Goal: Check status: Check status

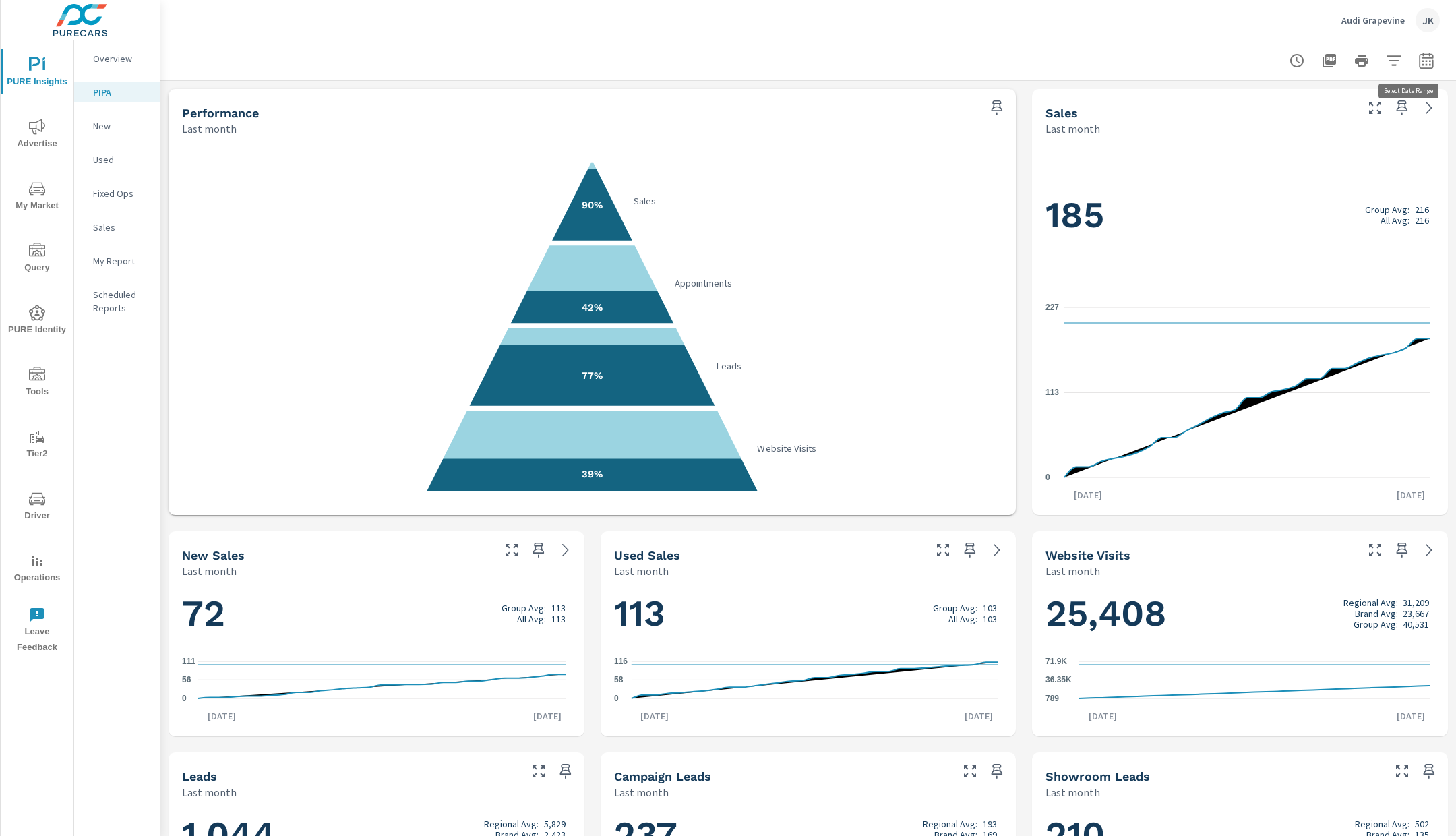
click at [1419, 66] on icon "button" at bounding box center [1427, 61] width 16 height 16
click at [1347, 125] on select "Custom [DATE] Last week Last 7 days Last 14 days Last 30 days Last 45 days Last…" at bounding box center [1306, 117] width 135 height 27
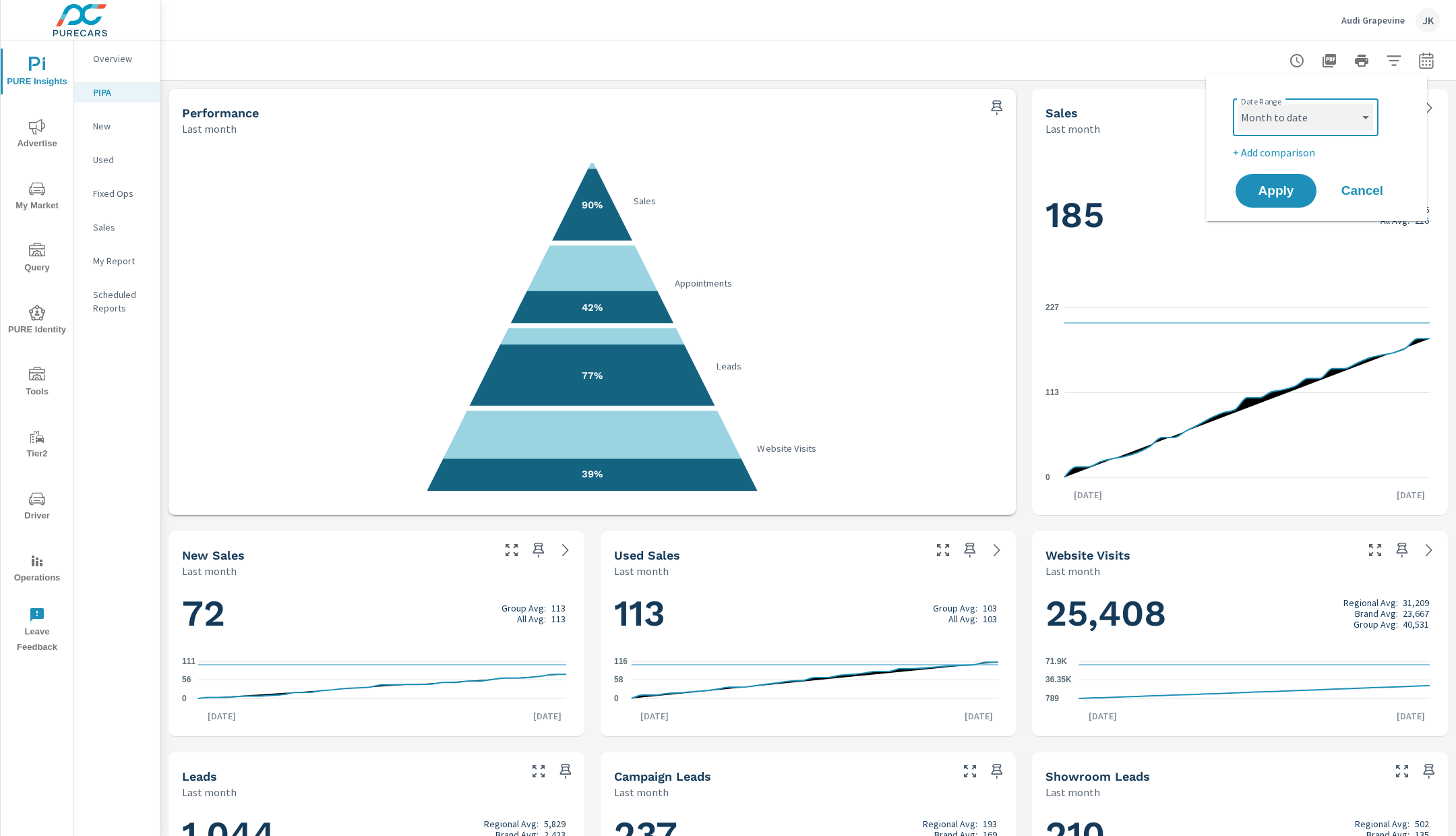
click at [1239, 104] on select "Custom [DATE] Last week Last 7 days Last 14 days Last 30 days Last 45 days Last…" at bounding box center [1306, 117] width 135 height 27
select select "Month to date"
click at [1265, 188] on span "Apply" at bounding box center [1276, 191] width 55 height 13
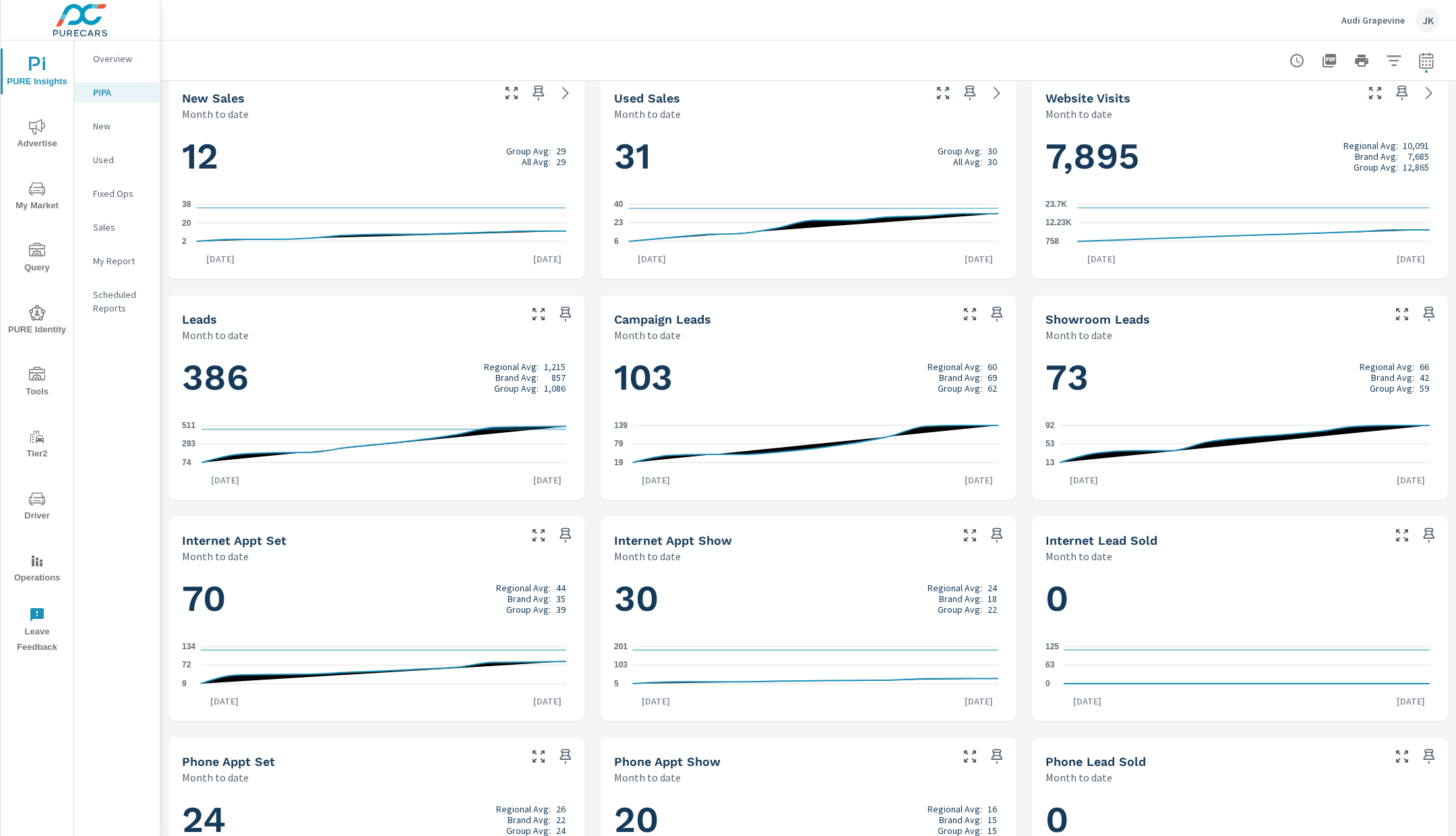
scroll to position [572, 0]
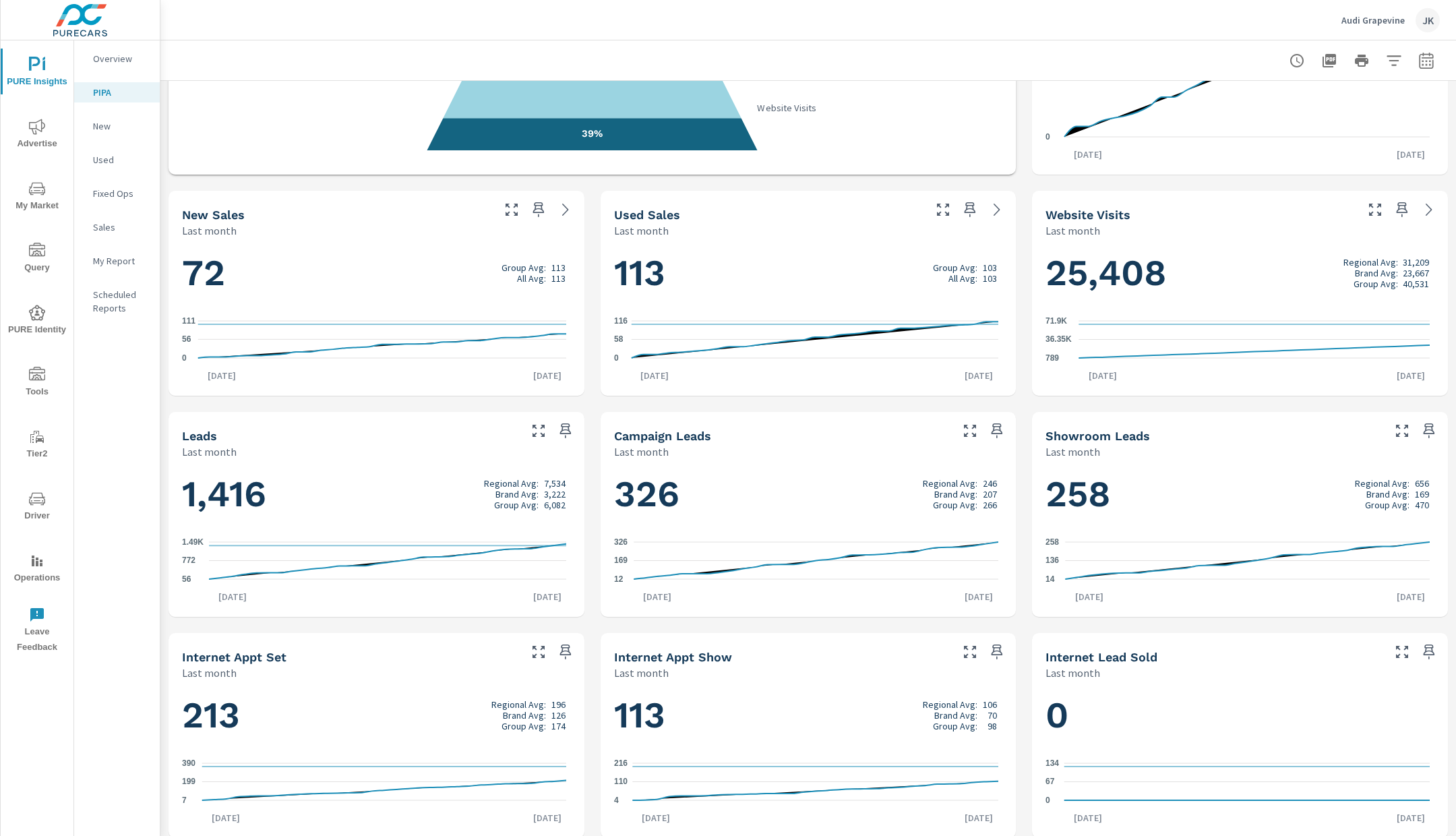
scroll to position [419, 0]
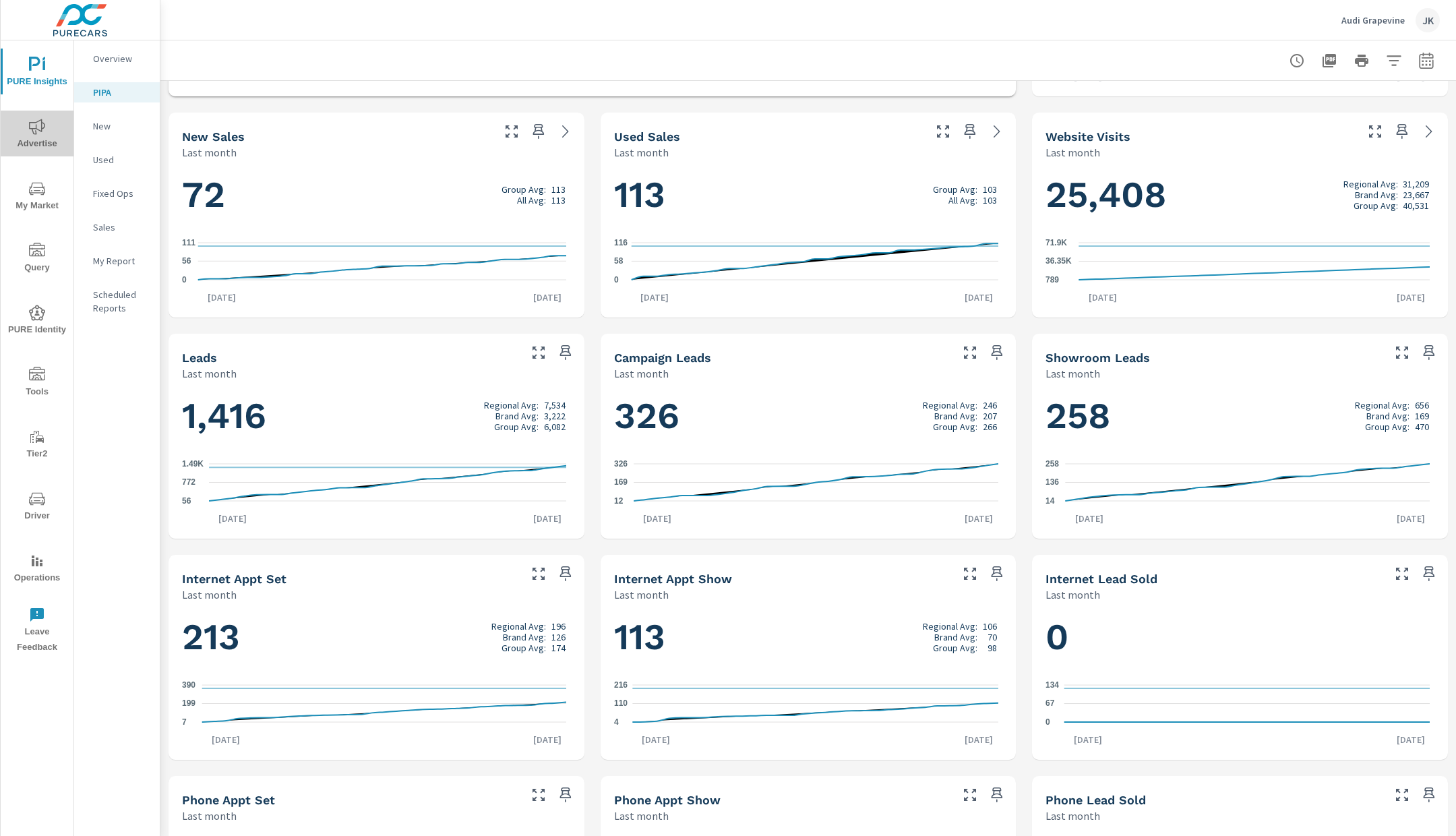
click at [39, 146] on span "Advertise" at bounding box center [37, 135] width 65 height 33
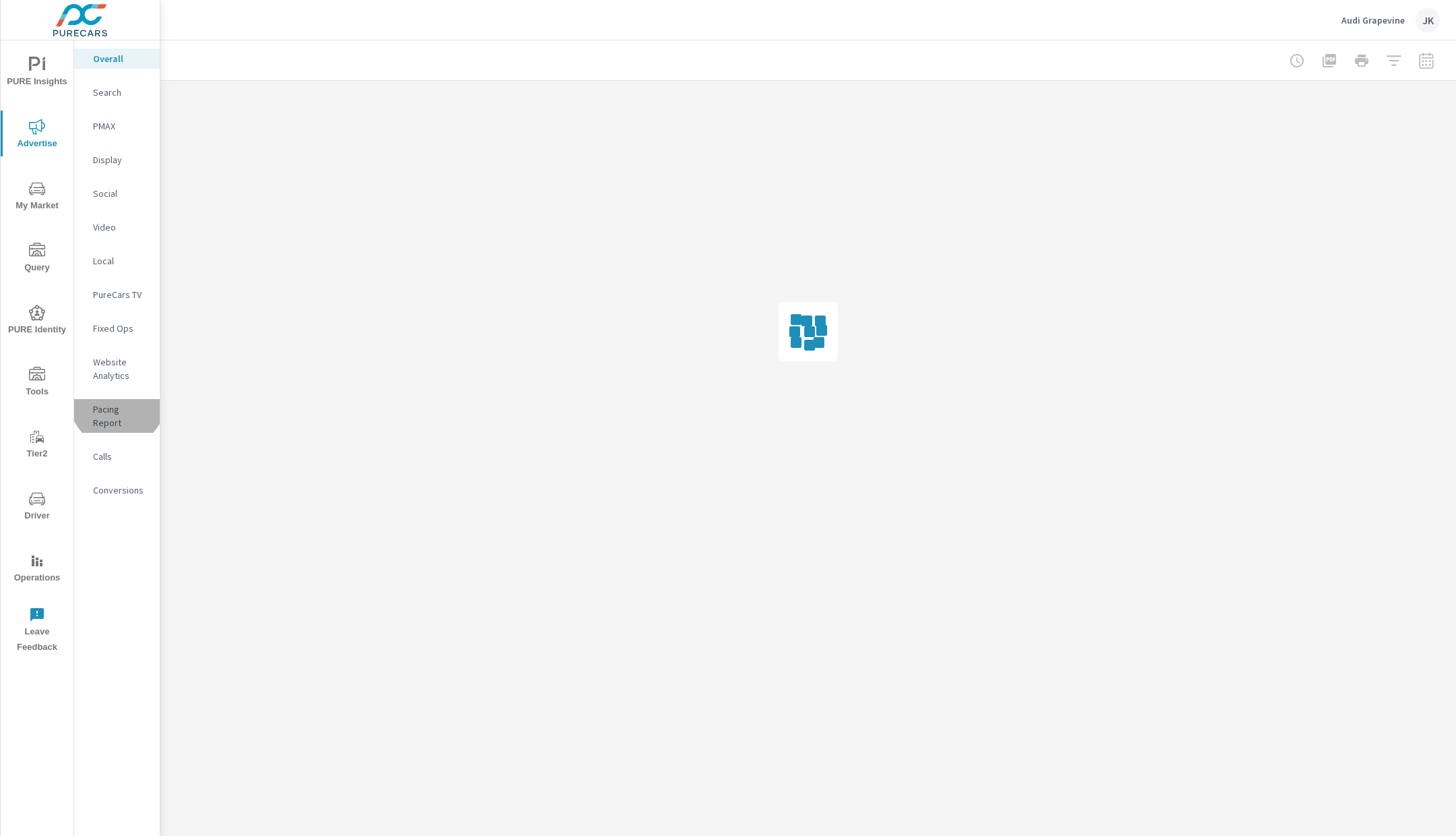
click at [117, 400] on div "Pacing Report" at bounding box center [117, 416] width 86 height 34
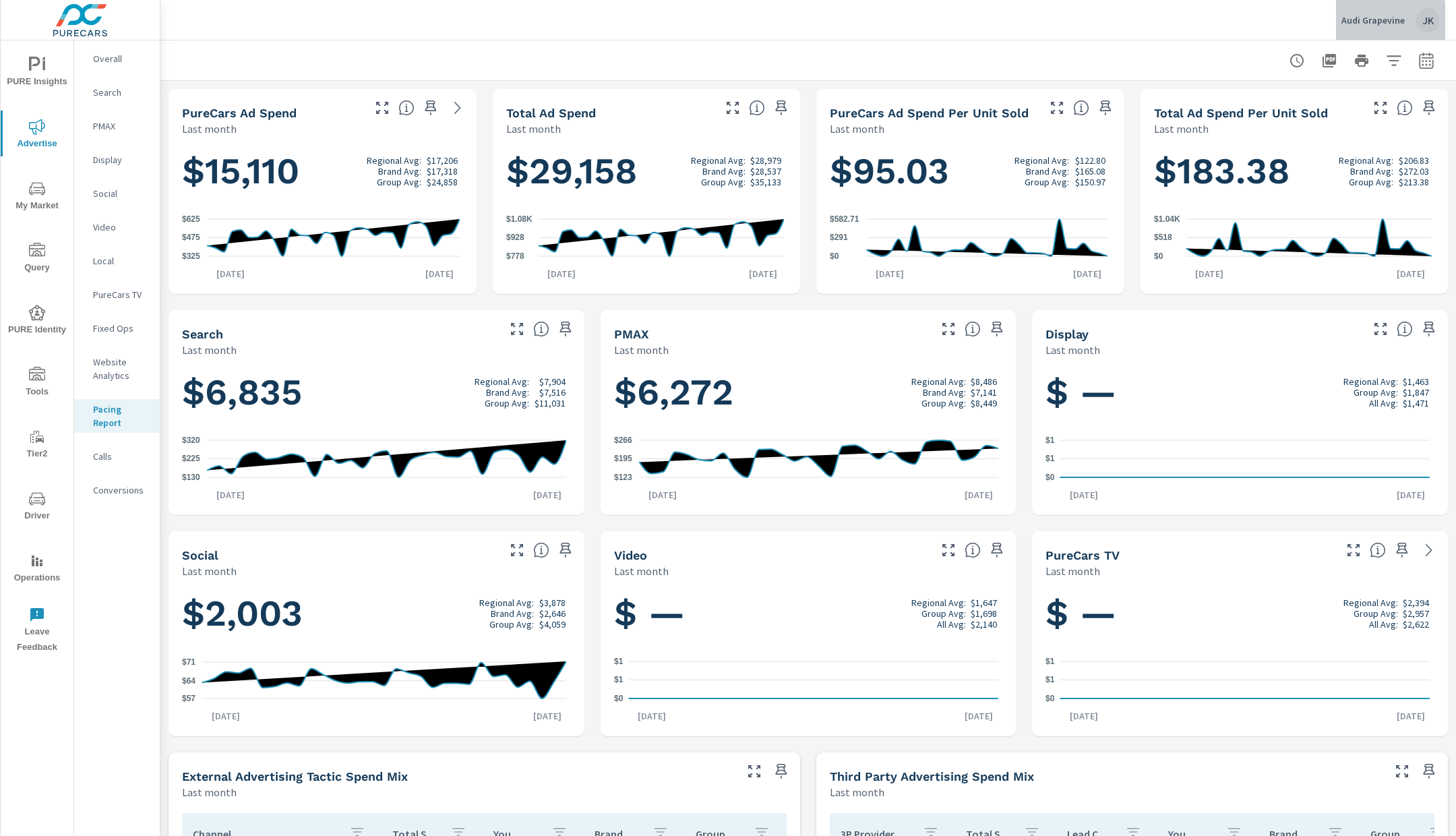
click at [1375, 25] on p "Audi Grapevine" at bounding box center [1373, 20] width 64 height 12
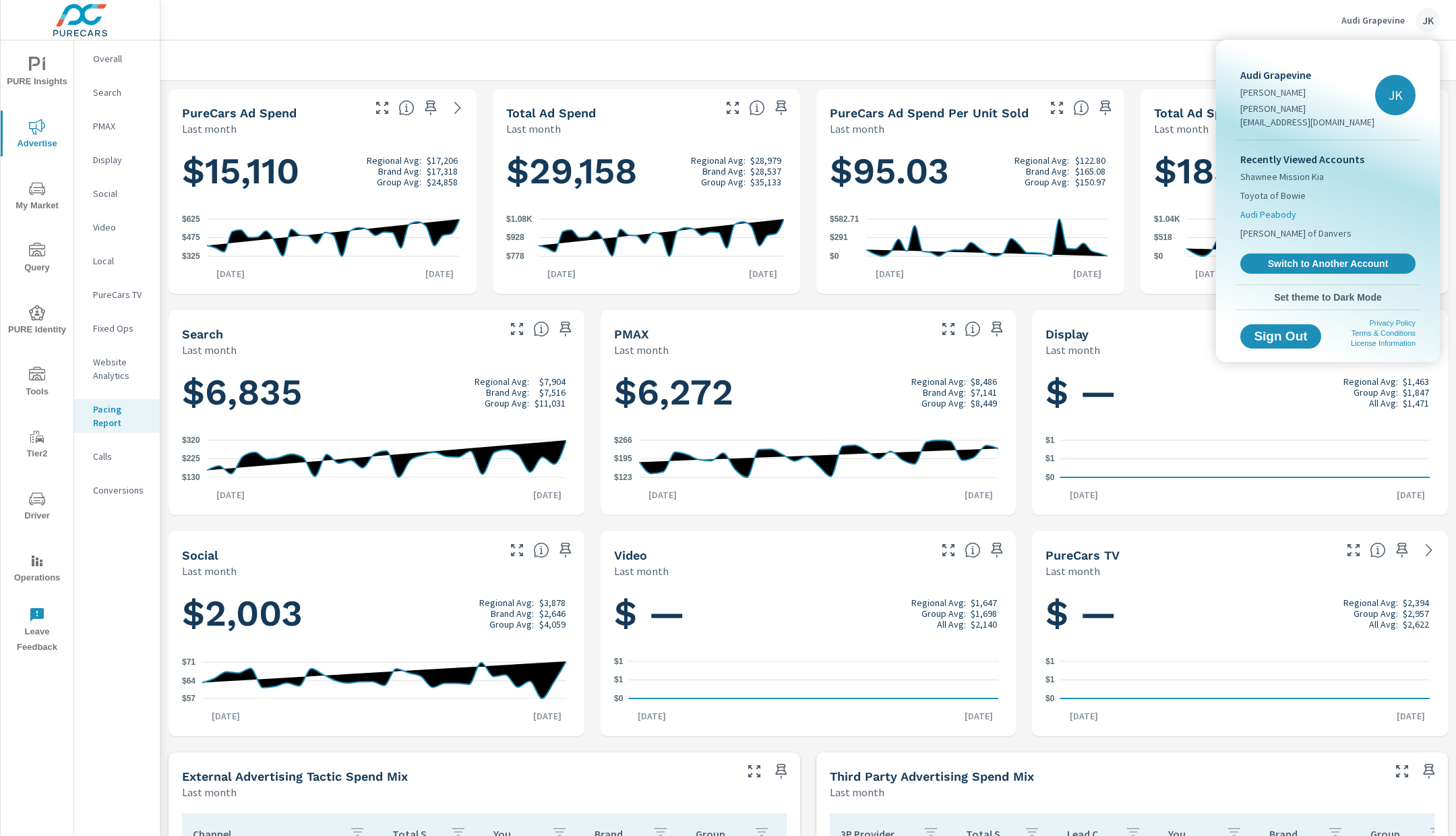
click at [1275, 208] on span "Audi Peabody" at bounding box center [1268, 214] width 56 height 14
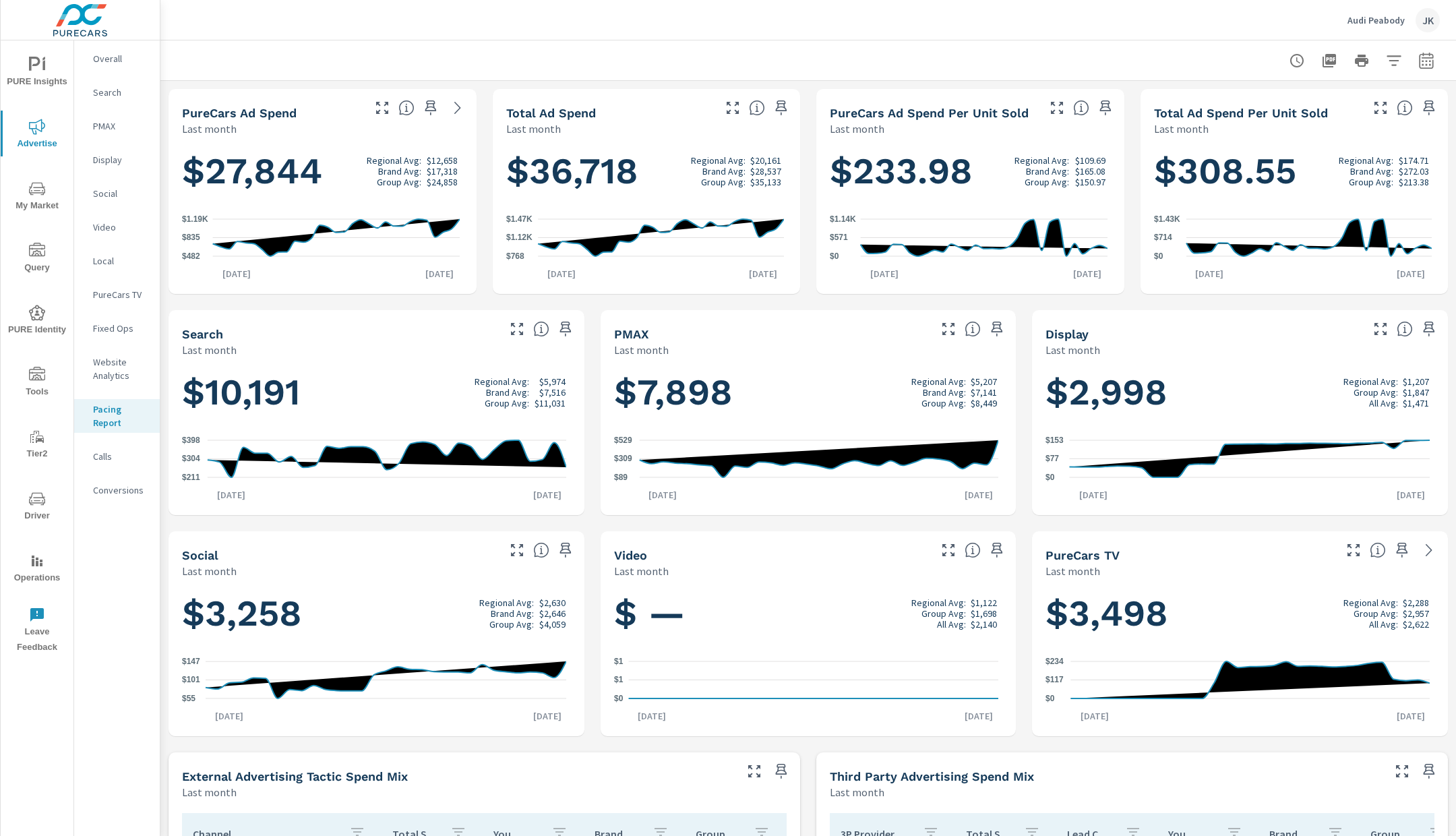
click at [47, 76] on span "PURE Insights" at bounding box center [37, 73] width 65 height 33
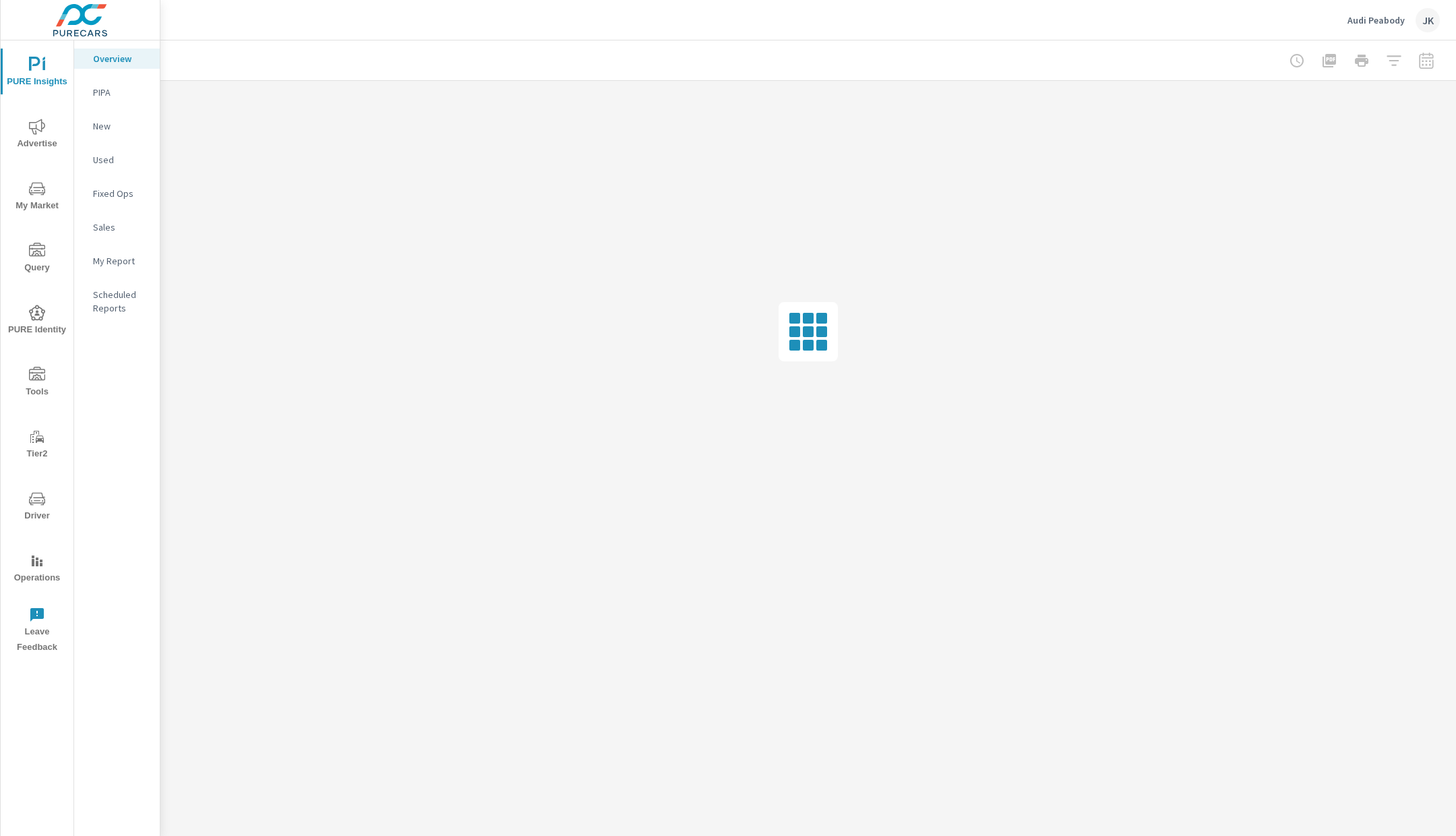
click at [98, 93] on p "PIPA" at bounding box center [121, 92] width 56 height 14
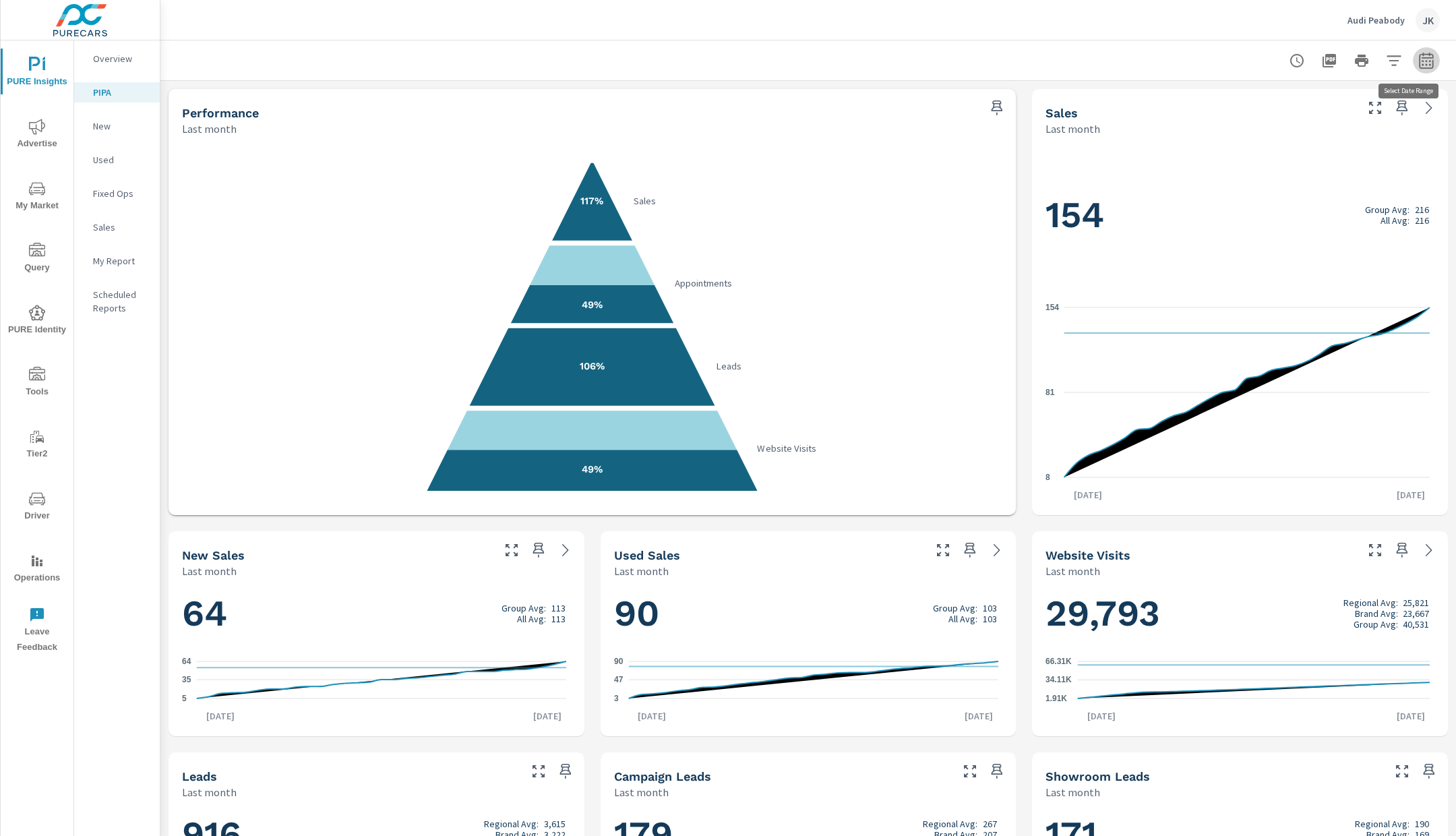
click at [1424, 65] on button "button" at bounding box center [1427, 61] width 27 height 27
click at [1365, 117] on select "Custom [DATE] Last week Last 7 days Last 14 days Last 30 days Last 45 days Last…" at bounding box center [1306, 117] width 135 height 27
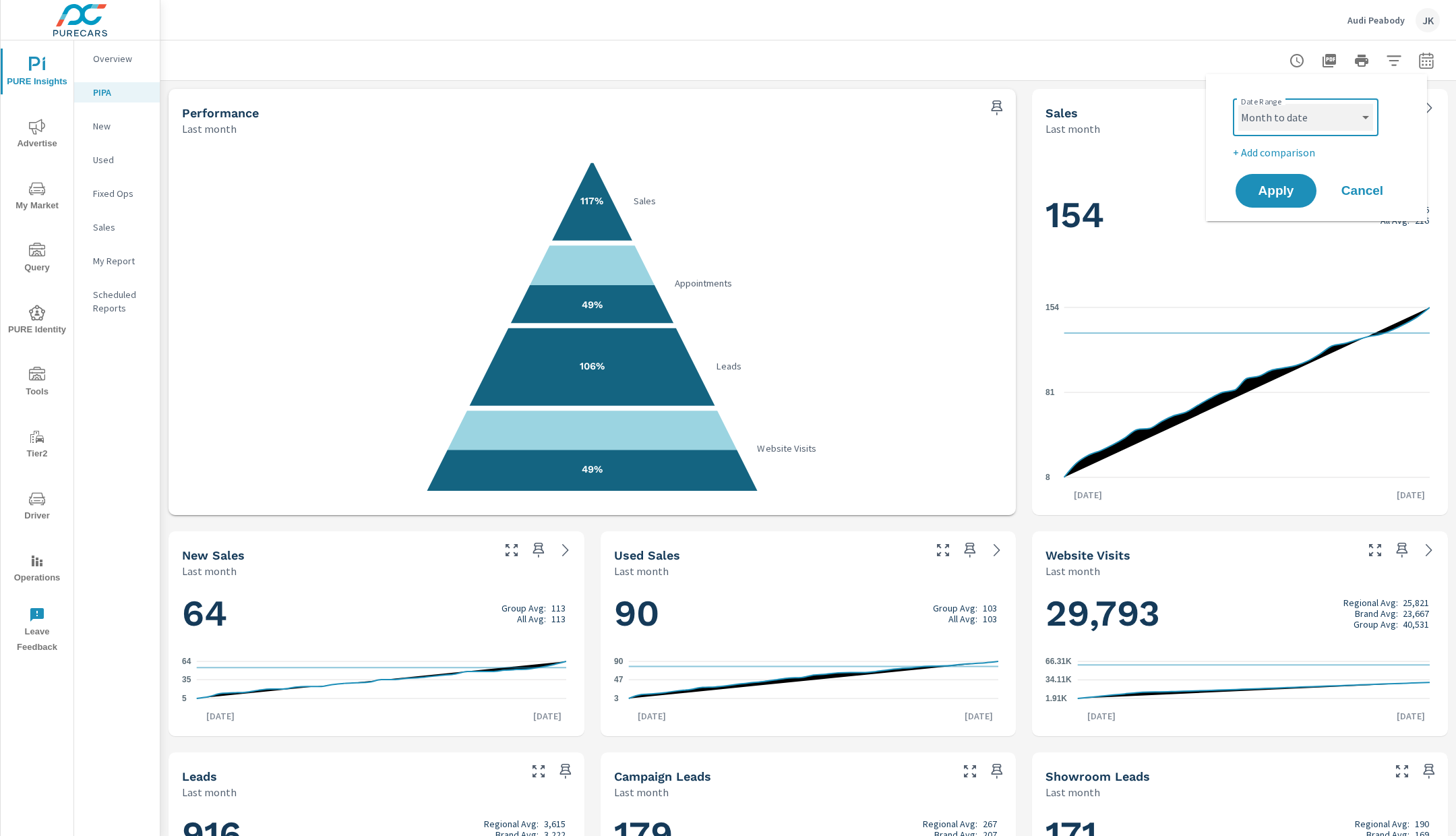
click at [1239, 104] on select "Custom [DATE] Last week Last 7 days Last 14 days Last 30 days Last 45 days Last…" at bounding box center [1306, 117] width 135 height 27
select select "Month to date"
click at [1282, 204] on button "Apply" at bounding box center [1276, 191] width 84 height 35
